Goal: Task Accomplishment & Management: Use online tool/utility

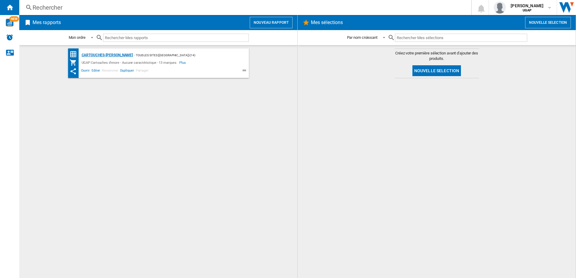
click at [102, 55] on div "Cartouches-[PERSON_NAME]" at bounding box center [106, 56] width 53 height 8
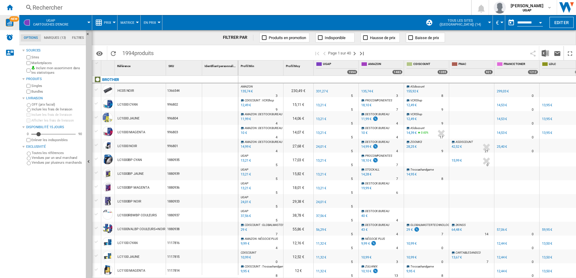
drag, startPoint x: 11, startPoint y: 8, endPoint x: 16, endPoint y: 17, distance: 9.9
click at [11, 8] on ng-md-icon "Accueil" at bounding box center [9, 7] width 7 height 7
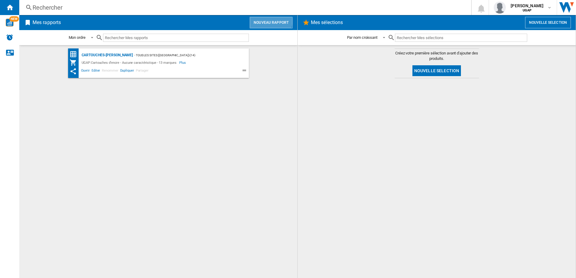
click at [270, 21] on button "Nouveau rapport" at bounding box center [271, 22] width 43 height 11
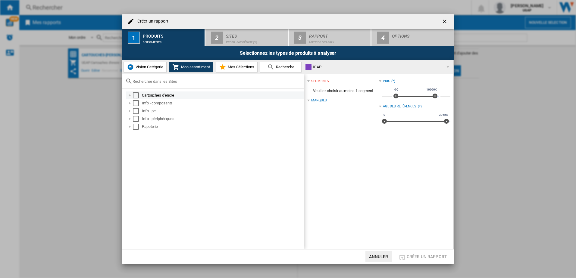
click at [136, 98] on div "Select" at bounding box center [136, 95] width 6 height 6
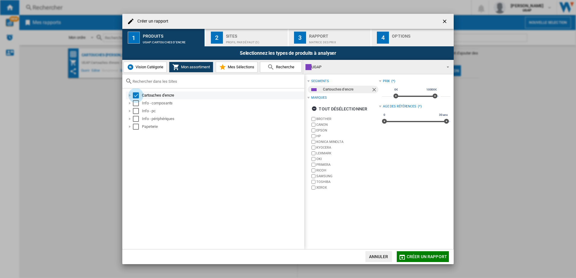
click at [133, 93] on div "Select" at bounding box center [136, 95] width 6 height 6
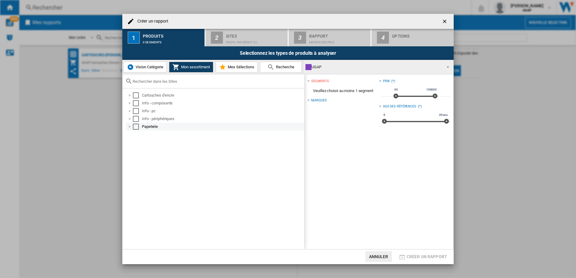
click at [137, 126] on div "Select" at bounding box center [136, 127] width 6 height 6
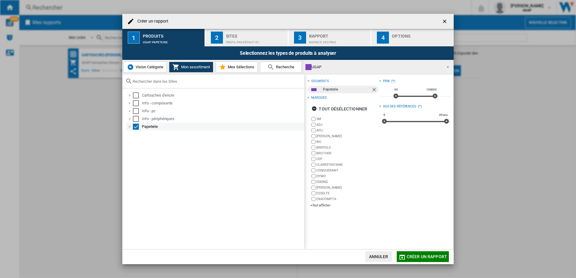
click at [130, 127] on div at bounding box center [130, 127] width 6 height 6
click at [137, 135] on div at bounding box center [136, 135] width 6 height 6
click at [142, 135] on div "Select" at bounding box center [142, 135] width 6 height 6
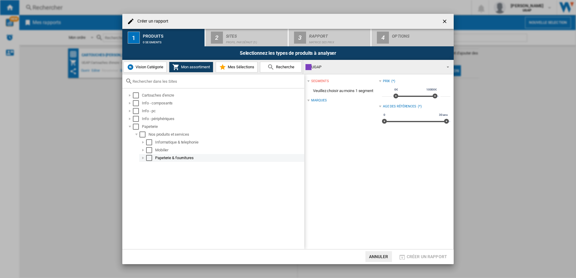
click at [142, 157] on div at bounding box center [143, 158] width 6 height 6
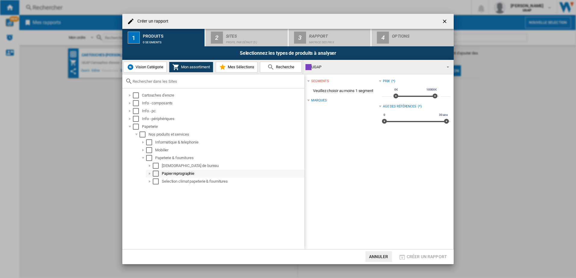
click at [155, 173] on div "Select" at bounding box center [156, 174] width 6 height 6
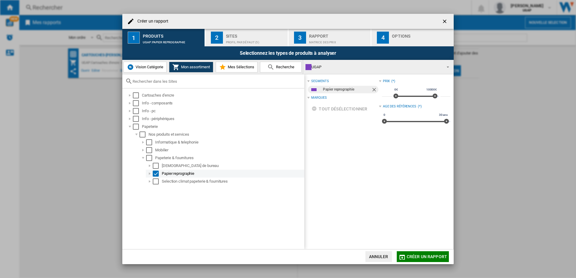
click at [149, 174] on div at bounding box center [150, 174] width 6 height 6
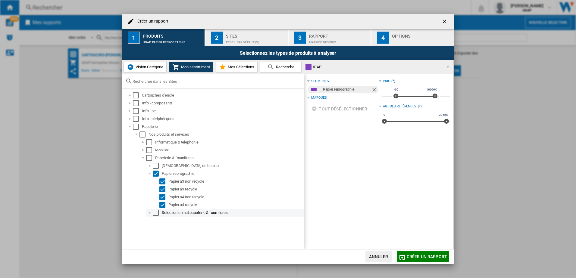
click at [150, 212] on div at bounding box center [150, 213] width 6 height 6
click at [155, 228] on div at bounding box center [156, 229] width 6 height 6
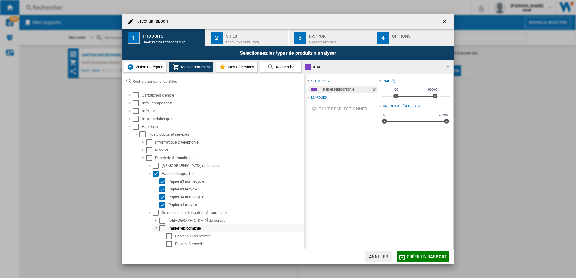
click at [163, 229] on div "Select" at bounding box center [162, 229] width 6 height 6
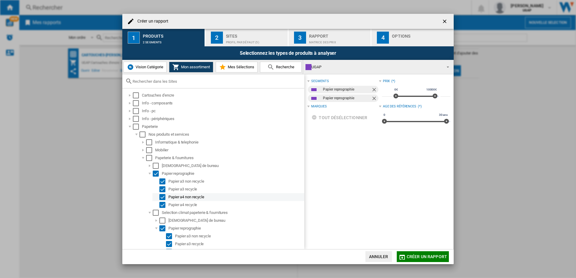
scroll to position [14, 0]
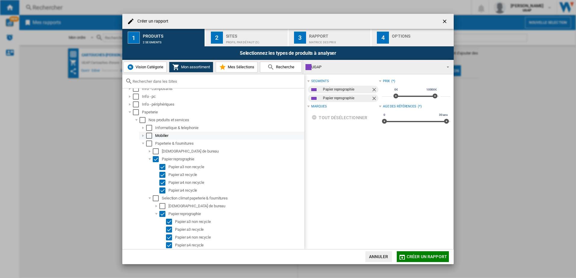
click at [143, 135] on div at bounding box center [143, 136] width 6 height 6
click at [165, 214] on md-checkbox "Select" at bounding box center [163, 214] width 9 height 6
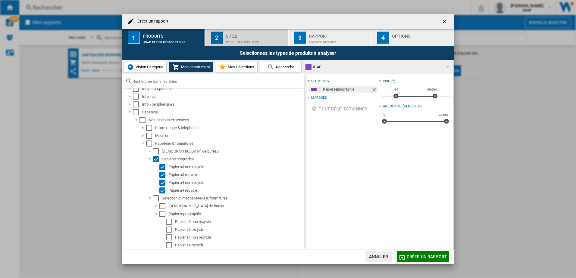
click at [268, 38] on div "Profil par défaut (5)" at bounding box center [255, 41] width 59 height 6
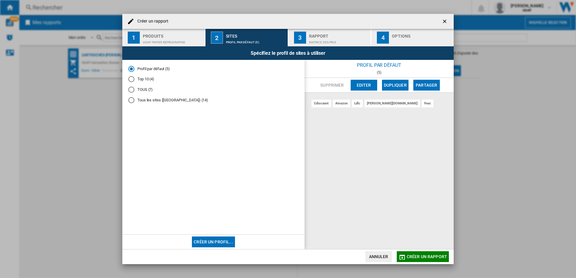
click at [149, 100] on md-radio-button "Tous les sites ([GEOGRAPHIC_DATA]) (14)" at bounding box center [213, 100] width 170 height 6
click at [340, 31] on div "Rapport" at bounding box center [338, 34] width 59 height 6
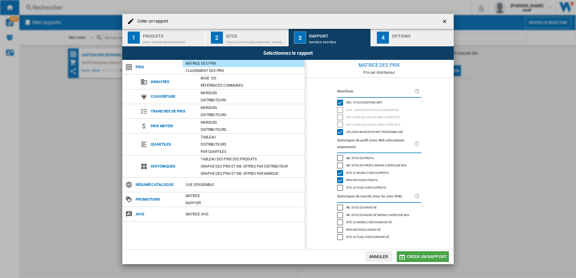
click at [431, 255] on span "Créer un rapport" at bounding box center [427, 257] width 40 height 5
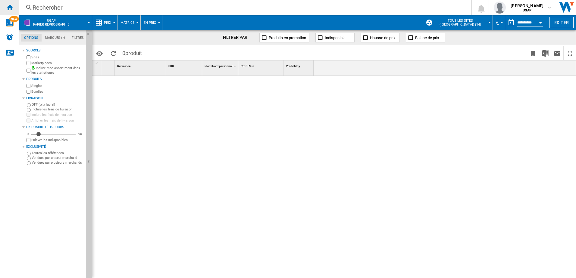
click at [5, 5] on div "Accueil" at bounding box center [9, 7] width 19 height 15
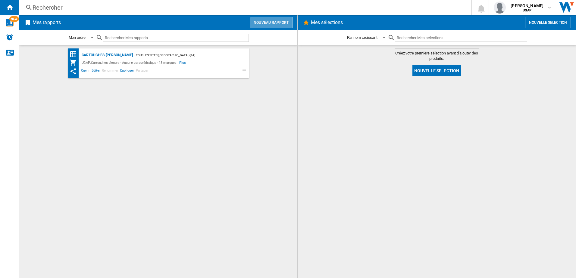
click at [265, 20] on button "Nouveau rapport" at bounding box center [271, 22] width 43 height 11
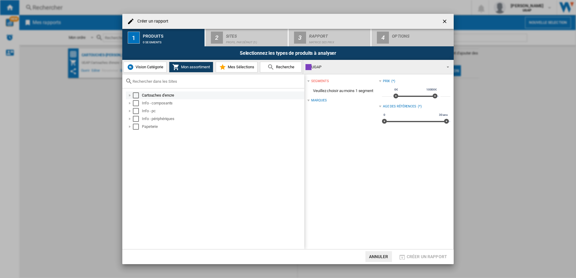
click at [137, 97] on div "Select" at bounding box center [136, 95] width 6 height 6
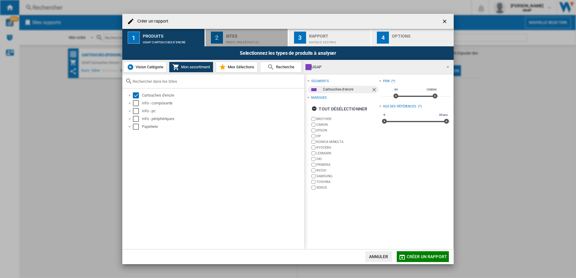
click at [250, 40] on div "Profil par défaut (5)" at bounding box center [255, 41] width 59 height 6
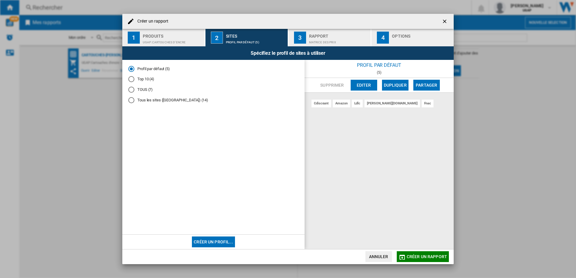
click at [129, 103] on md-radio-group "Profil par défaut (5) Top 10 (4) TOUS (7) Tous les sites (malba) (14)" at bounding box center [213, 87] width 170 height 42
click at [132, 99] on div "Tous les sites (malba) (14)" at bounding box center [131, 100] width 6 height 6
click at [132, 68] on div "Profil par défaut (5)" at bounding box center [131, 69] width 6 height 6
click at [152, 103] on md-radio-group "Profil par défaut (5) Top 10 (4) TOUS (7) Tous les sites (malba) (14)" at bounding box center [213, 87] width 170 height 42
click at [150, 99] on md-radio-button "Tous les sites ([GEOGRAPHIC_DATA]) (14)" at bounding box center [213, 100] width 170 height 6
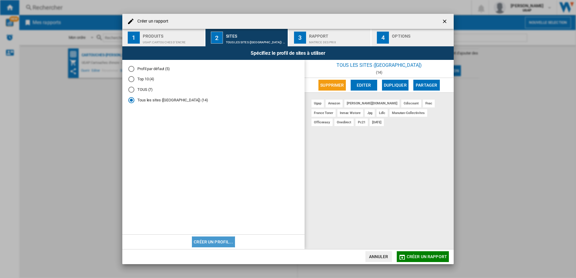
click at [215, 241] on button "Créer un profil..." at bounding box center [213, 242] width 43 height 11
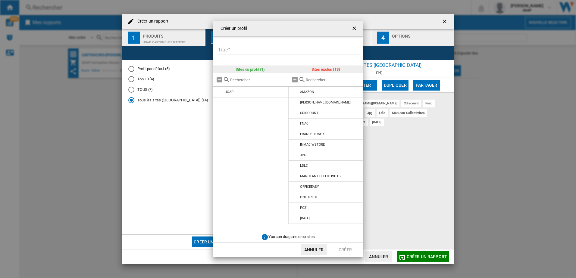
click at [242, 48] on input "Titre" at bounding box center [289, 49] width 142 height 9
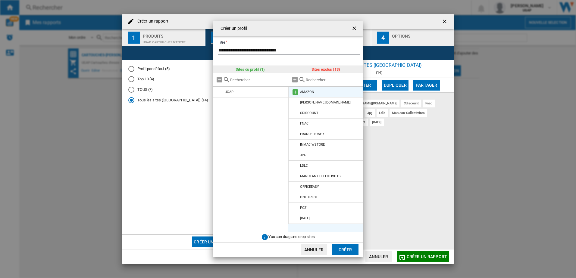
type input "**********"
click at [306, 93] on div "AMAZON" at bounding box center [307, 92] width 14 height 4
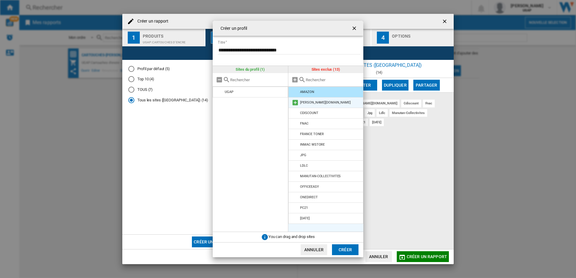
click at [305, 102] on div "[PERSON_NAME][DOMAIN_NAME]" at bounding box center [325, 103] width 50 height 4
click at [301, 90] on div "AMAZON" at bounding box center [307, 92] width 14 height 4
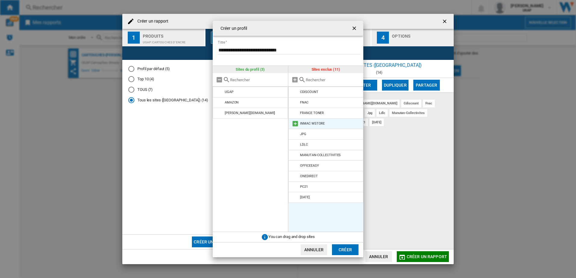
click at [308, 122] on div "INMAC WSTORE" at bounding box center [312, 124] width 25 height 4
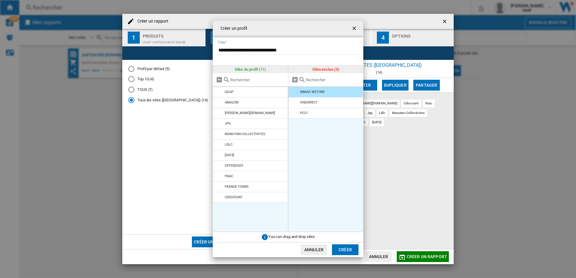
click at [339, 252] on button "Créer" at bounding box center [345, 250] width 27 height 11
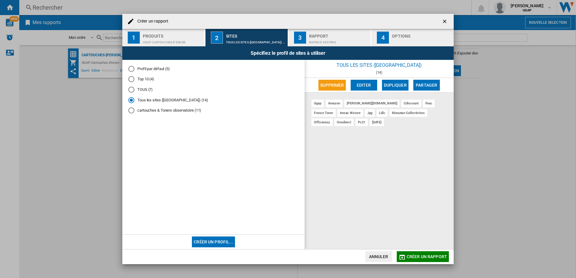
click at [139, 114] on md-radio-group "Profil par défaut (5) Top 10 (4) TOUS (7) Tous les sites (malba) (14) cartouche…" at bounding box center [213, 92] width 170 height 52
click at [129, 109] on div "cartouches & Toners observatoire (11)" at bounding box center [131, 111] width 6 height 6
click at [385, 40] on div "4" at bounding box center [383, 38] width 12 height 12
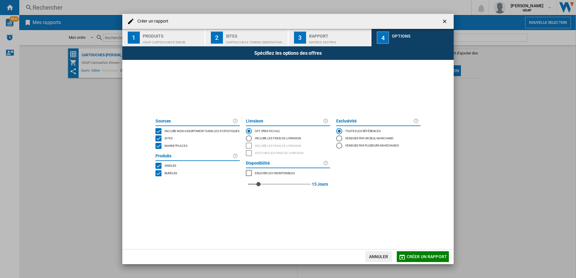
click at [248, 173] on div "MARKETPLACES" at bounding box center [249, 173] width 6 height 6
click at [411, 256] on span "Créer un rapport" at bounding box center [427, 257] width 40 height 5
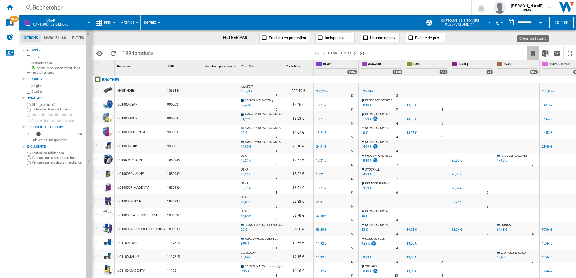
click at [532, 54] on ng-md-icon "Créer un favoris" at bounding box center [532, 53] width 7 height 7
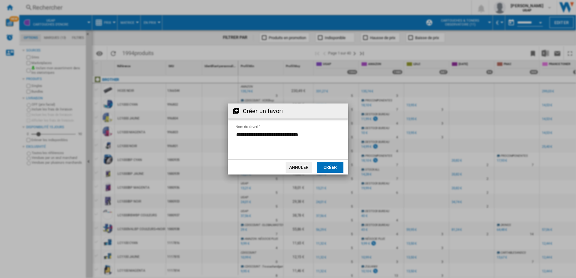
click at [332, 167] on button "Créer" at bounding box center [330, 167] width 27 height 11
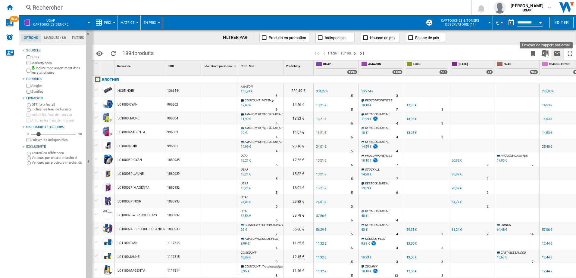
click at [558, 50] on ng-md-icon "Envoyer ce rapport par email" at bounding box center [557, 53] width 7 height 7
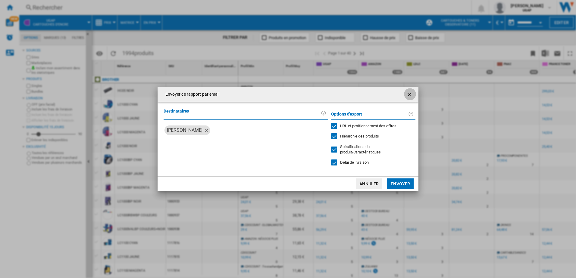
click at [406, 93] on ng-md-icon "getI18NText('BUTTONS.CLOSE_DIALOG')" at bounding box center [409, 94] width 7 height 7
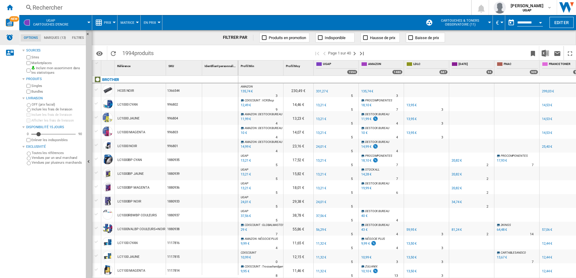
click at [8, 37] on img "Alertes" at bounding box center [9, 37] width 7 height 7
click at [11, 40] on img "Alertes" at bounding box center [9, 37] width 7 height 7
click at [545, 53] on img "Télécharger au format Excel" at bounding box center [545, 53] width 7 height 7
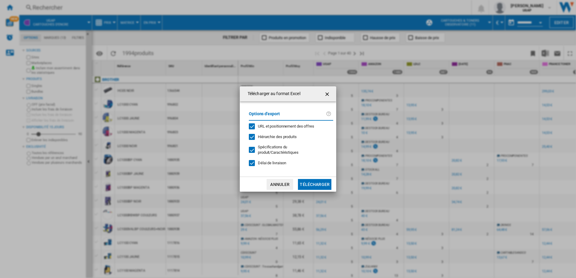
click at [329, 92] on ng-md-icon "getI18NText('BUTTONS.CLOSE_DIALOG')" at bounding box center [327, 94] width 7 height 7
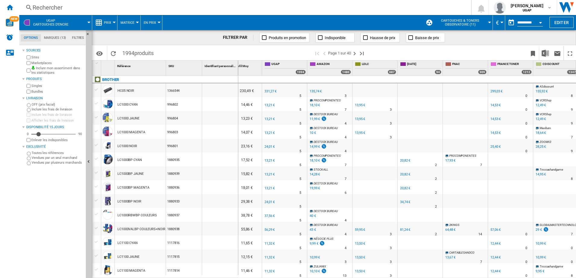
scroll to position [0, 57]
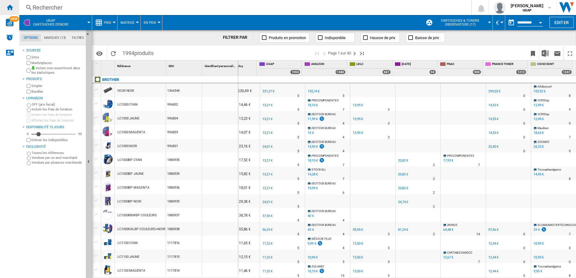
click at [11, 7] on ng-md-icon "Accueil" at bounding box center [9, 7] width 7 height 7
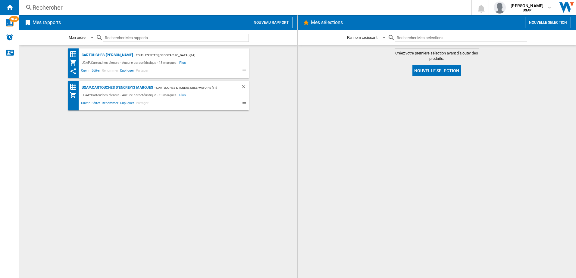
click at [275, 23] on button "Nouveau rapport" at bounding box center [271, 22] width 43 height 11
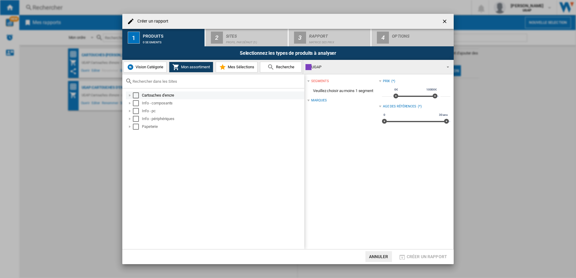
click at [138, 94] on div "Select" at bounding box center [136, 95] width 6 height 6
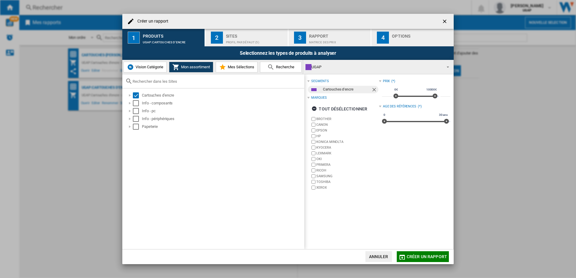
click at [242, 70] on button "Mes Sélections" at bounding box center [237, 67] width 42 height 11
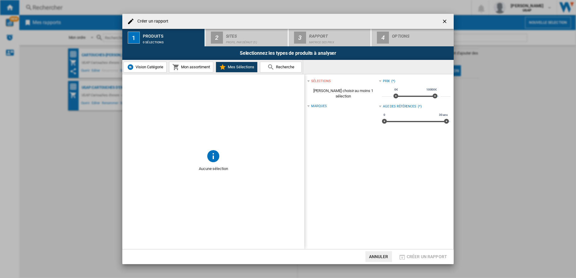
click at [203, 70] on button "Mon assortiment" at bounding box center [191, 67] width 44 height 11
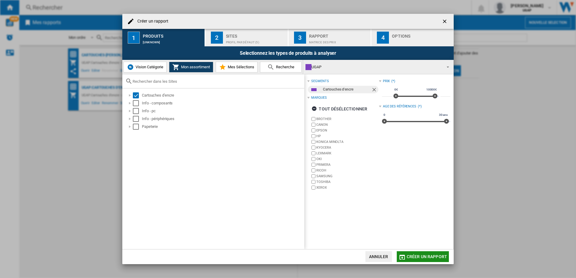
click at [412, 258] on span "Créer un rapport" at bounding box center [427, 257] width 40 height 5
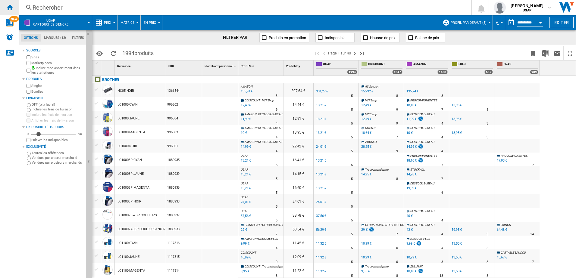
click at [9, 5] on ng-md-icon "Accueil" at bounding box center [9, 7] width 7 height 7
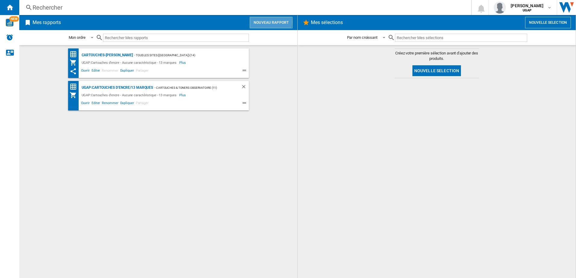
click at [261, 21] on button "Nouveau rapport" at bounding box center [271, 22] width 43 height 11
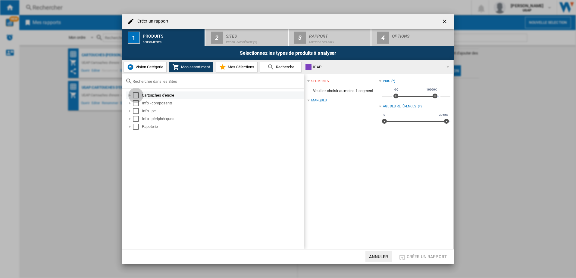
click at [136, 94] on div "Select" at bounding box center [136, 95] width 6 height 6
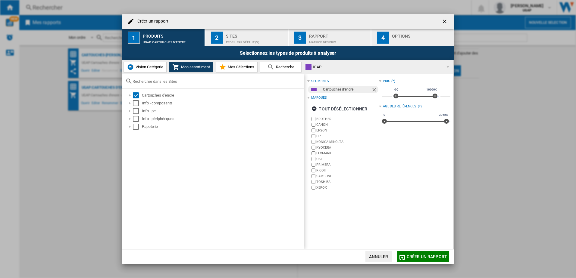
click at [269, 35] on div "Sites" at bounding box center [255, 34] width 59 height 6
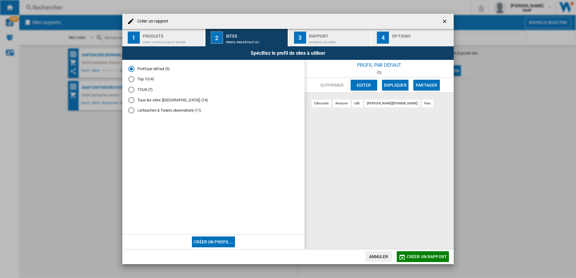
click at [131, 112] on div "cartouches & Toners observatoire (11)" at bounding box center [131, 111] width 6 height 6
click at [131, 69] on div "Profil par défaut (5)" at bounding box center [131, 69] width 6 height 6
click at [131, 102] on div "Tous les sites (malba) (14)" at bounding box center [131, 100] width 6 height 6
click at [134, 111] on div "cartouches & Toners observatoire (11)" at bounding box center [131, 111] width 6 height 6
click at [380, 112] on div "officeeasy" at bounding box center [390, 113] width 21 height 8
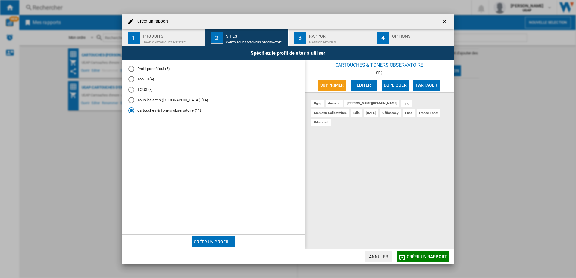
click at [380, 112] on div "officeeasy" at bounding box center [390, 113] width 21 height 8
click at [143, 101] on md-radio-button "Tous les sites ([GEOGRAPHIC_DATA]) (14)" at bounding box center [213, 100] width 170 height 6
click at [131, 108] on div "cartouches & Toners observatoire (11)" at bounding box center [131, 111] width 6 height 6
click at [380, 115] on div "officeeasy" at bounding box center [390, 113] width 21 height 8
click at [361, 88] on button "Editer" at bounding box center [364, 85] width 27 height 11
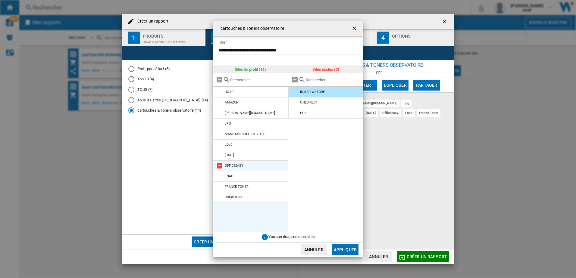
click at [240, 165] on div "OFFICEEASY" at bounding box center [234, 166] width 19 height 4
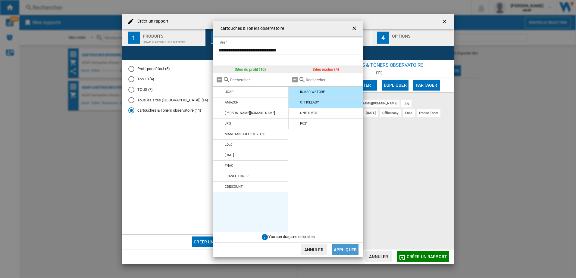
click at [347, 248] on button "Appliquer" at bounding box center [345, 250] width 27 height 11
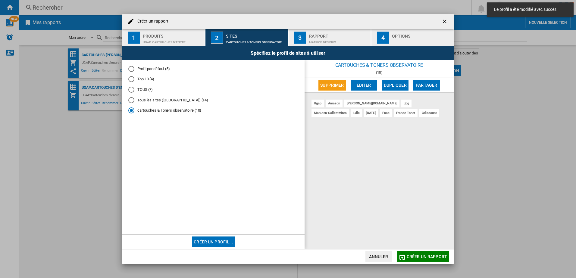
click at [413, 254] on button "Créer un rapport" at bounding box center [423, 257] width 52 height 11
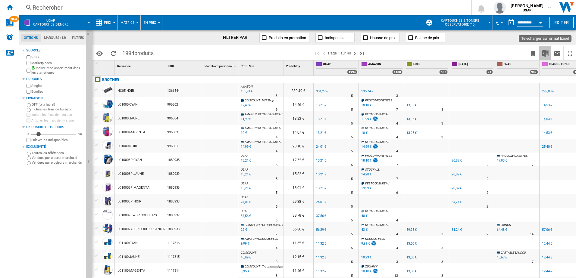
click at [545, 54] on img "Télécharger au format Excel" at bounding box center [545, 53] width 7 height 7
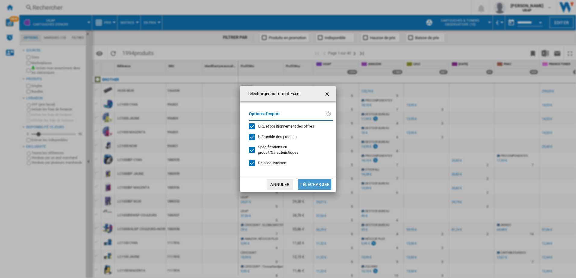
click at [314, 184] on button "Télécharger" at bounding box center [314, 184] width 33 height 11
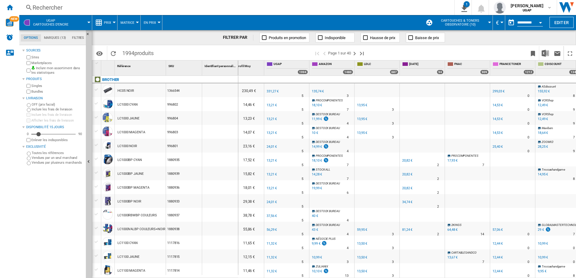
scroll to position [0, 57]
